Goal: Information Seeking & Learning: Learn about a topic

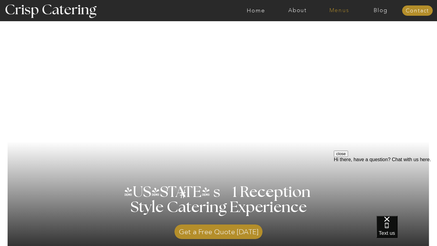
click at [335, 11] on nav "Menus" at bounding box center [339, 11] width 42 height 6
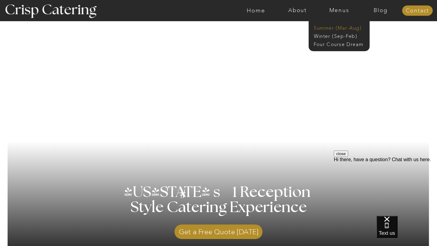
click at [332, 27] on nav "Summer (Mar-Aug)" at bounding box center [341, 28] width 54 height 6
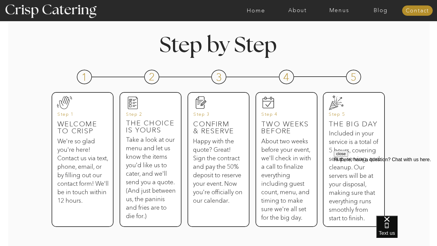
click at [142, 162] on h3 "Take a look at our menu and let us know the items you'd like us to cater, and w…" at bounding box center [151, 171] width 50 height 70
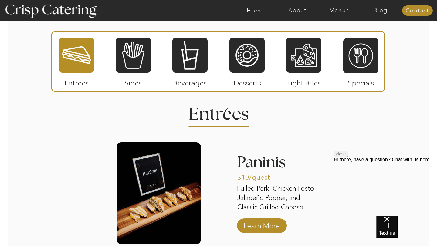
scroll to position [544, 0]
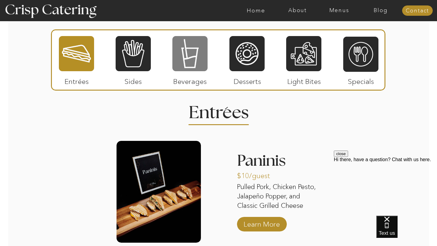
click at [197, 62] on div at bounding box center [189, 54] width 35 height 36
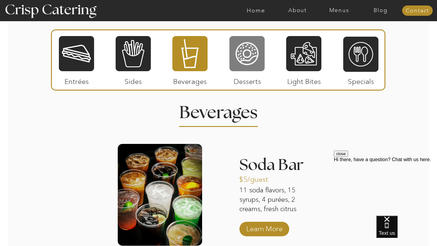
click at [241, 63] on div at bounding box center [246, 54] width 35 height 36
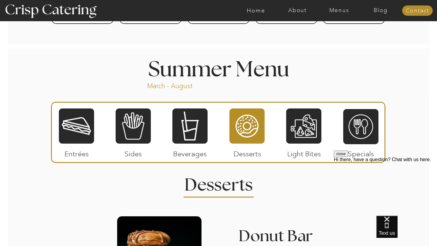
scroll to position [477, 0]
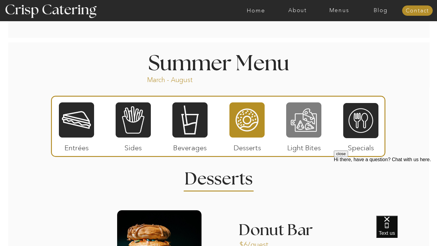
click at [310, 123] on div at bounding box center [303, 120] width 35 height 36
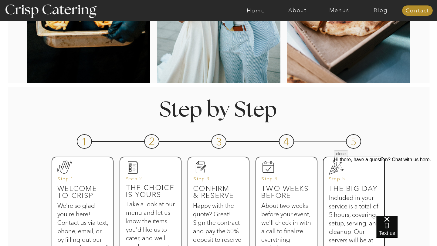
scroll to position [0, 0]
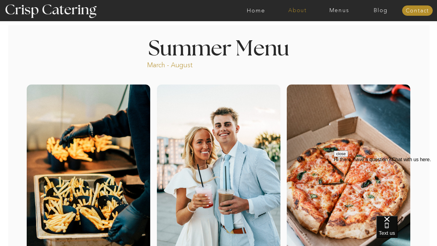
click at [301, 11] on nav "About" at bounding box center [298, 11] width 42 height 6
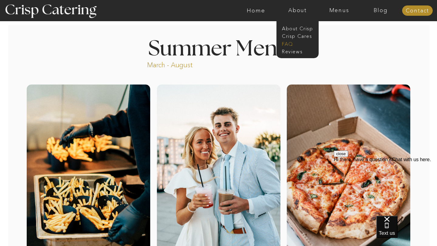
click at [292, 43] on nav "faq" at bounding box center [297, 44] width 30 height 6
